Goal: Information Seeking & Learning: Learn about a topic

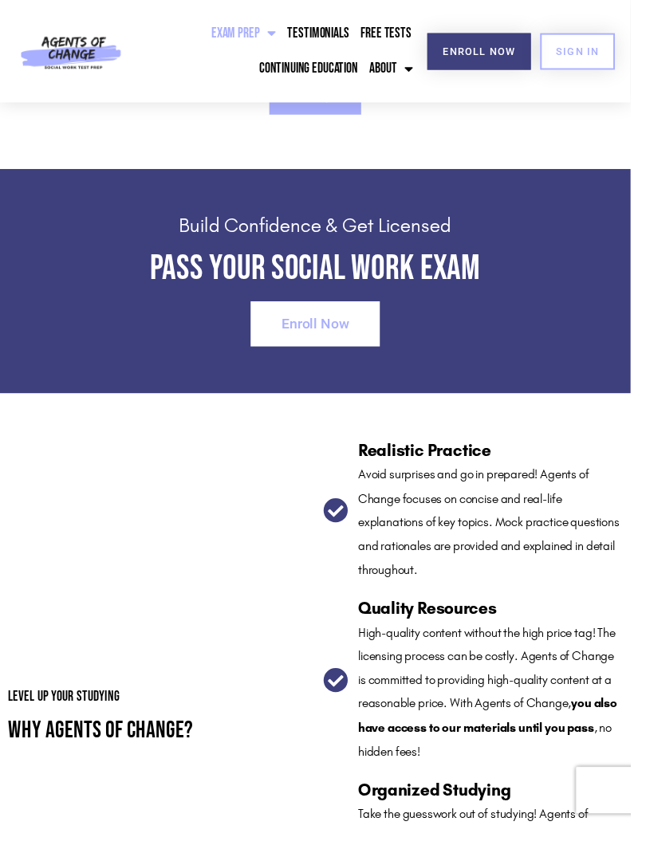
scroll to position [1975, 0]
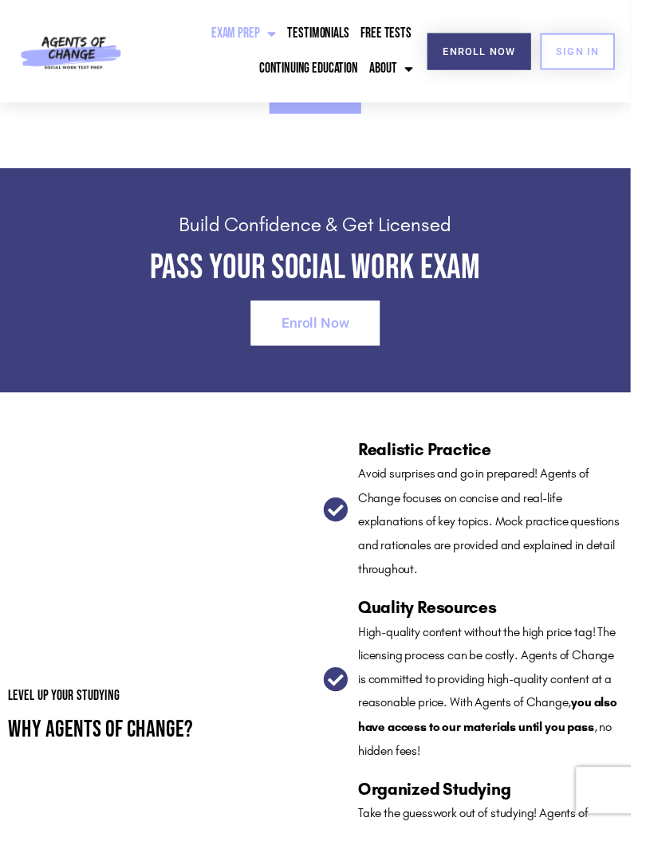
click at [339, 339] on span "Enroll Now" at bounding box center [323, 332] width 69 height 14
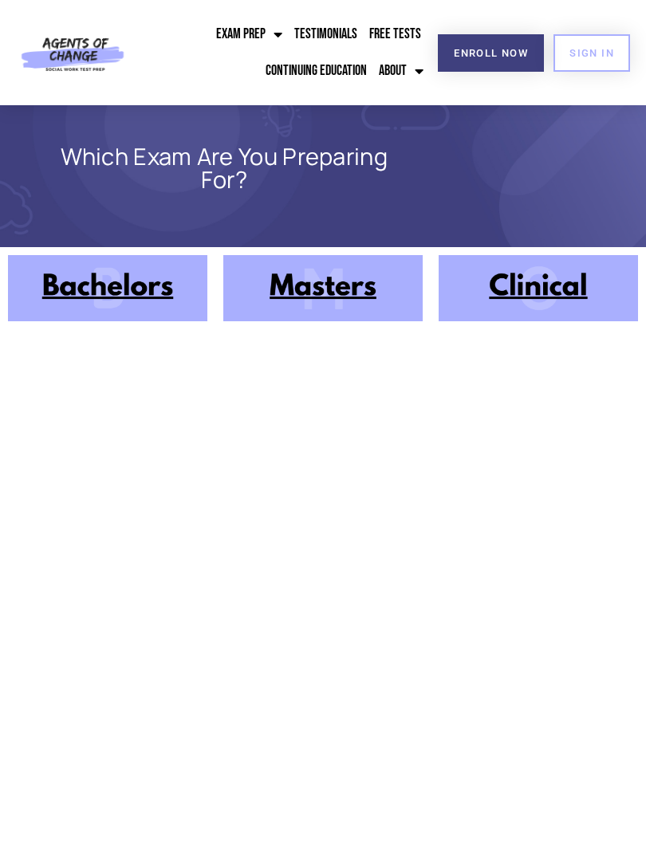
click at [529, 289] on img at bounding box center [538, 288] width 199 height 66
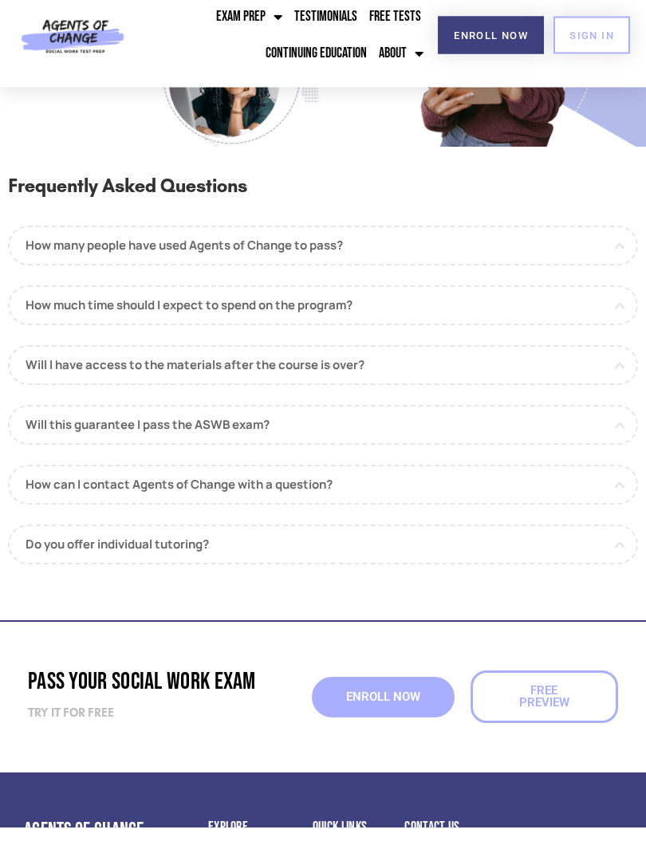
scroll to position [1332, 0]
click at [349, 253] on link "How many people have used Agents of Change to pass?" at bounding box center [323, 263] width 630 height 40
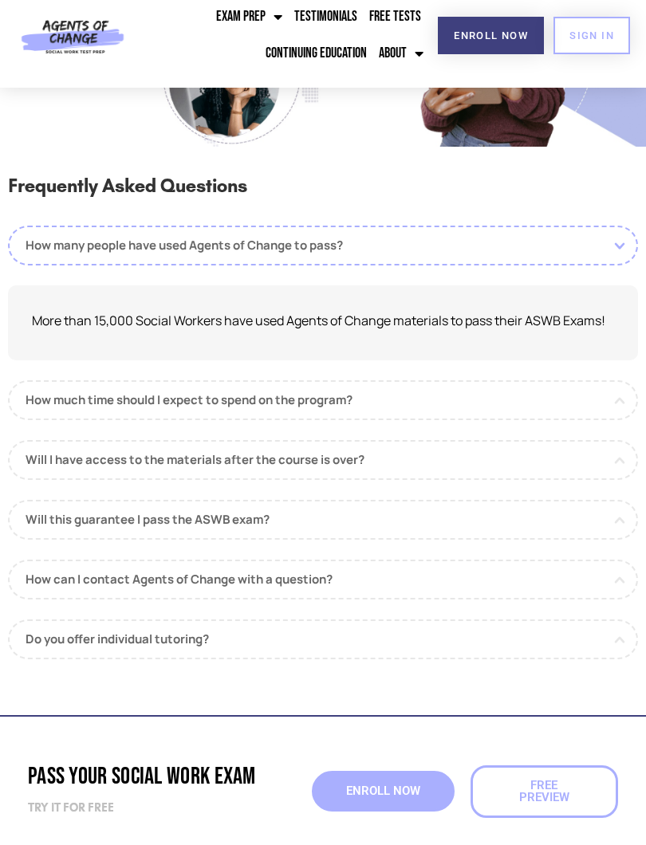
click at [376, 405] on link "How much time should I expect to spend on the program?" at bounding box center [323, 418] width 630 height 40
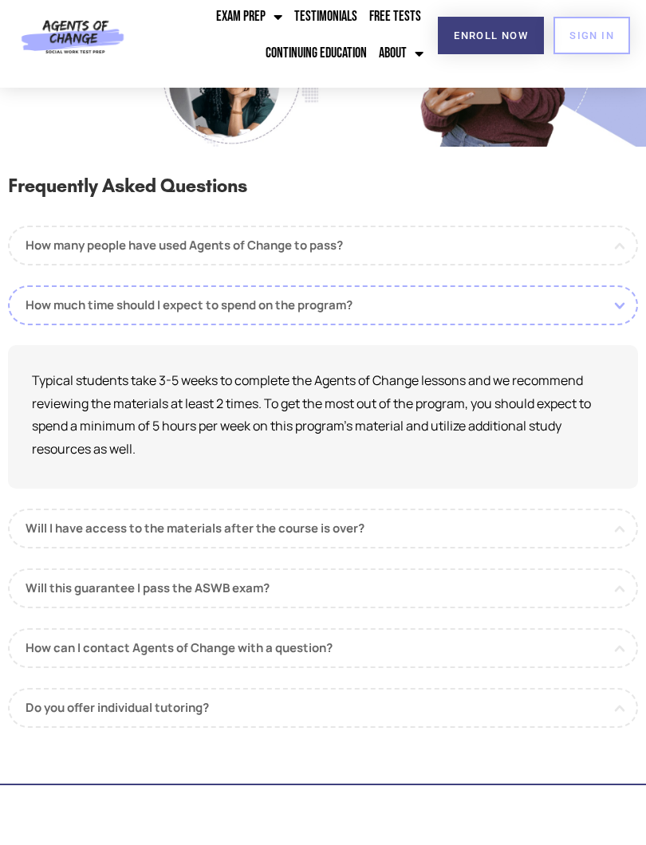
click at [366, 528] on link "Will I have access to the materials after the course is over?" at bounding box center [323, 546] width 630 height 40
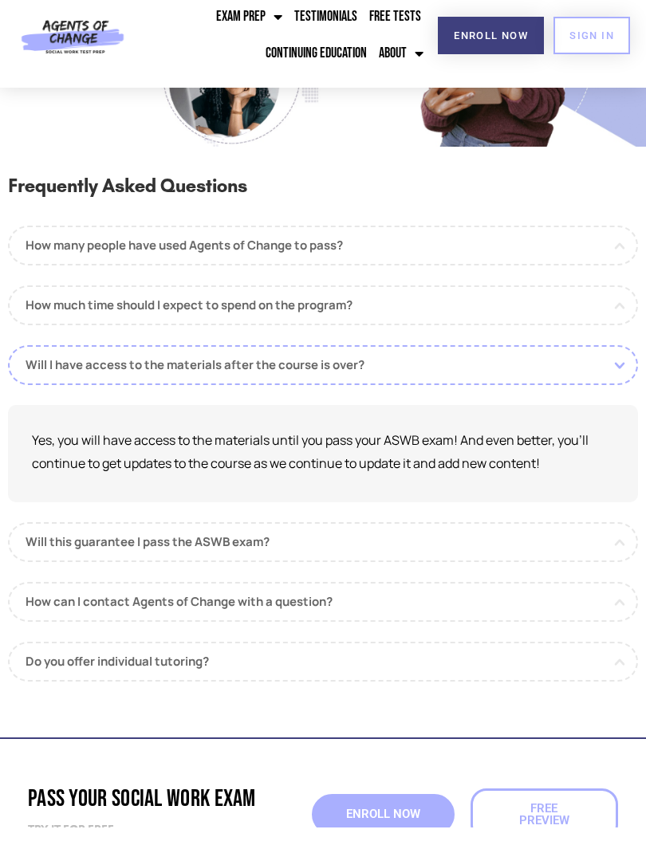
click at [339, 545] on link "Will this guarantee I pass the ASWB exam?" at bounding box center [323, 560] width 630 height 40
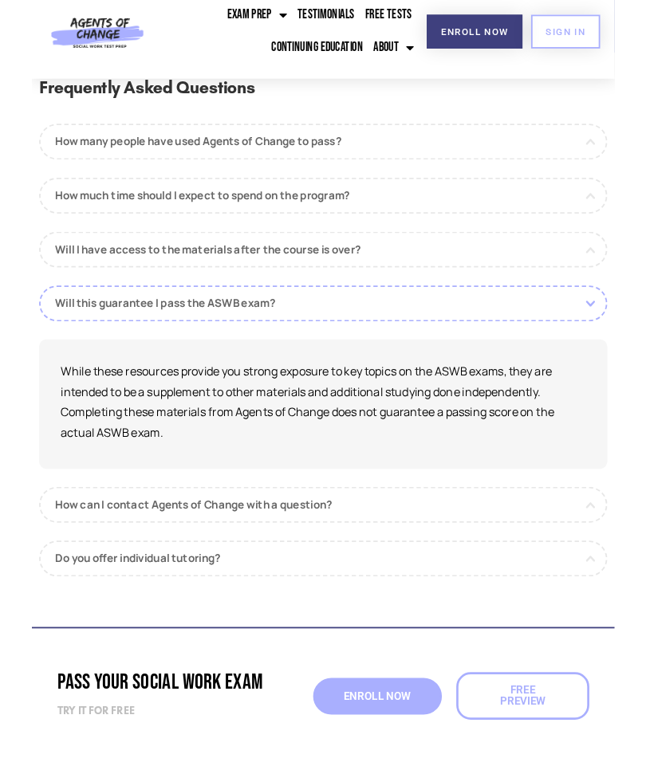
scroll to position [1430, 0]
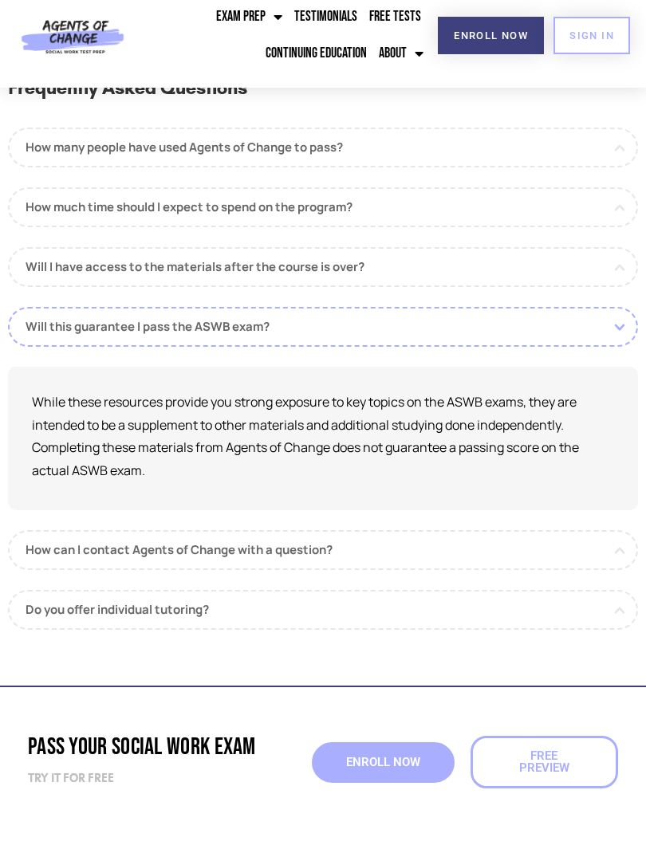
click at [360, 549] on link "How can I contact Agents of Change with a question?" at bounding box center [323, 568] width 630 height 40
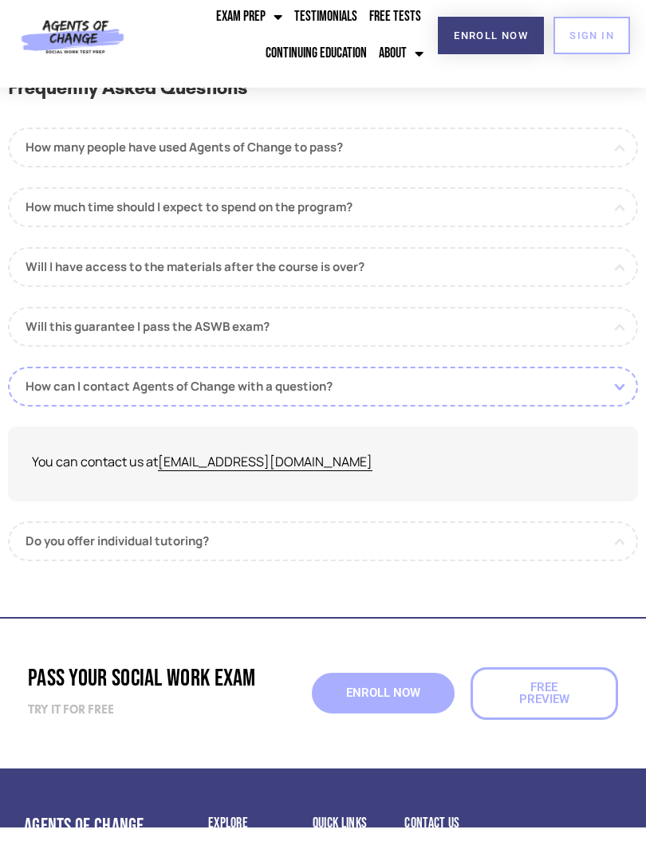
click at [354, 545] on link "Do you offer individual tutoring?" at bounding box center [323, 559] width 630 height 40
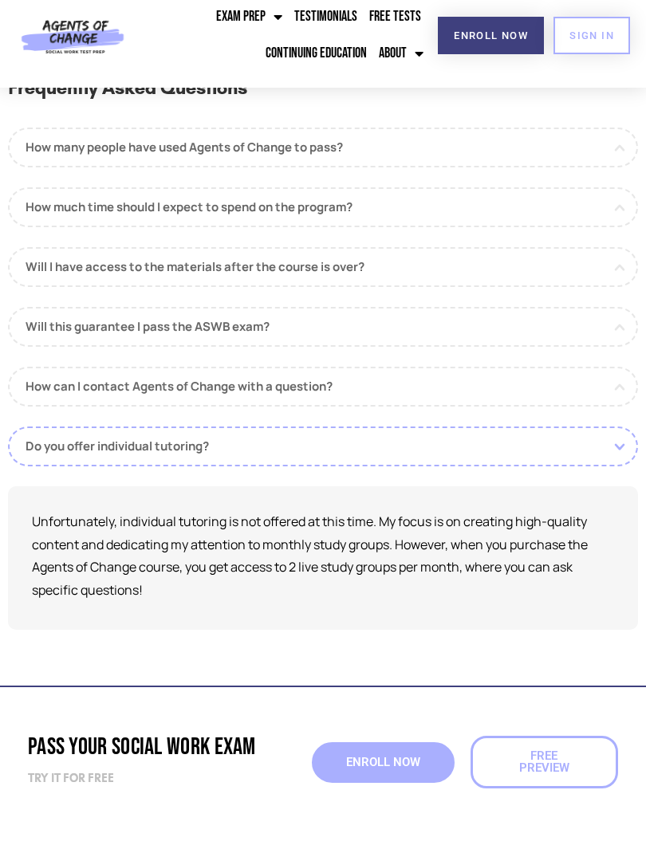
click at [358, 384] on link "How can I contact Agents of Change with a question?" at bounding box center [323, 404] width 630 height 40
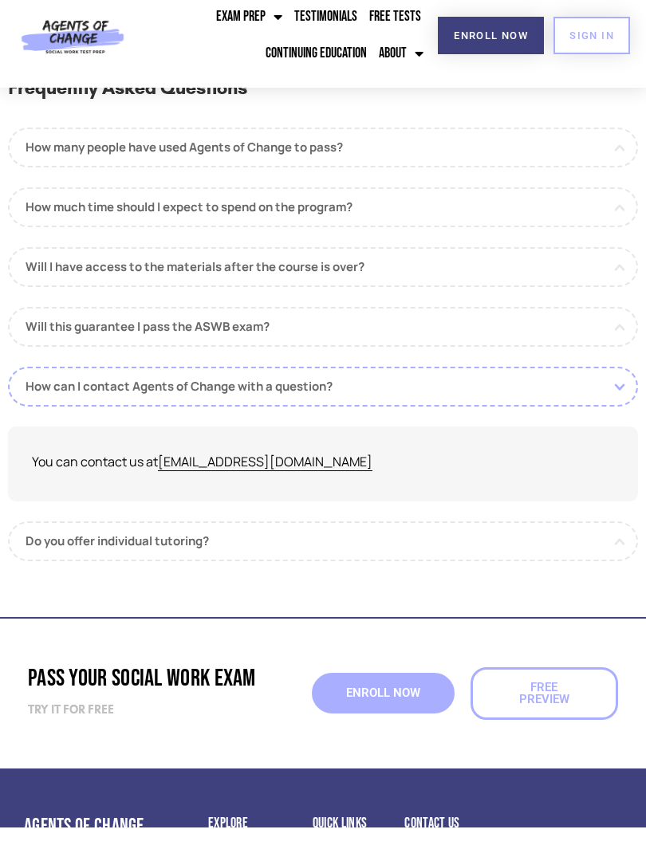
click at [311, 468] on p "You can contact us at contact@topsocialworktestprep.com" at bounding box center [323, 479] width 582 height 23
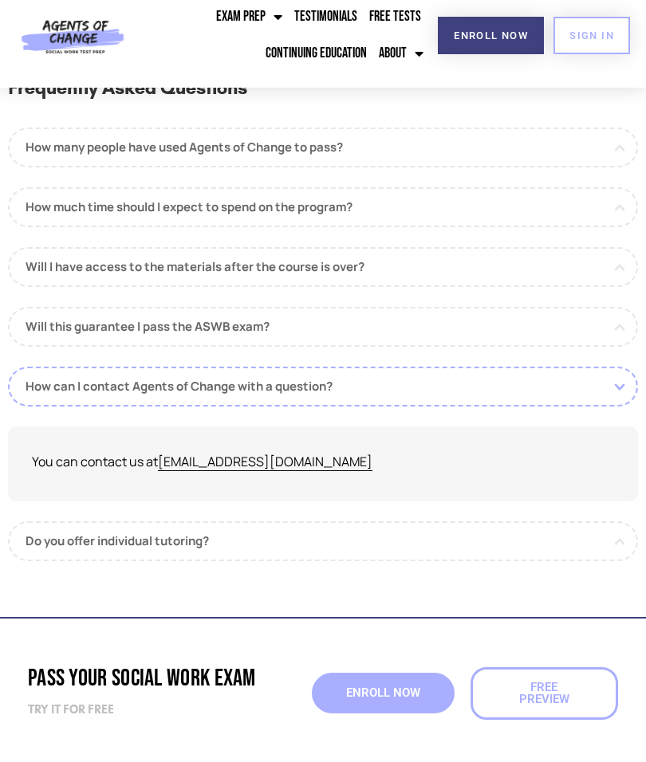
scroll to position [1513, 0]
